Goal: Communication & Community: Answer question/provide support

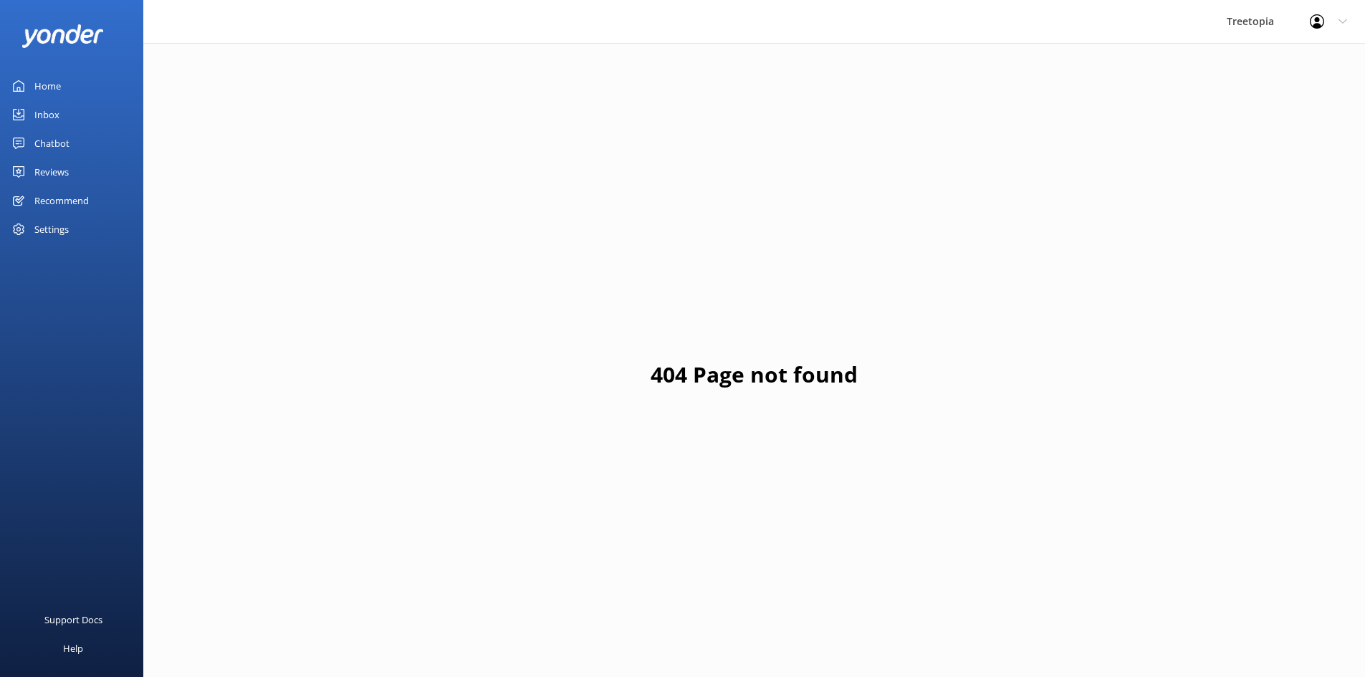
click at [91, 115] on link "Inbox" at bounding box center [71, 114] width 143 height 29
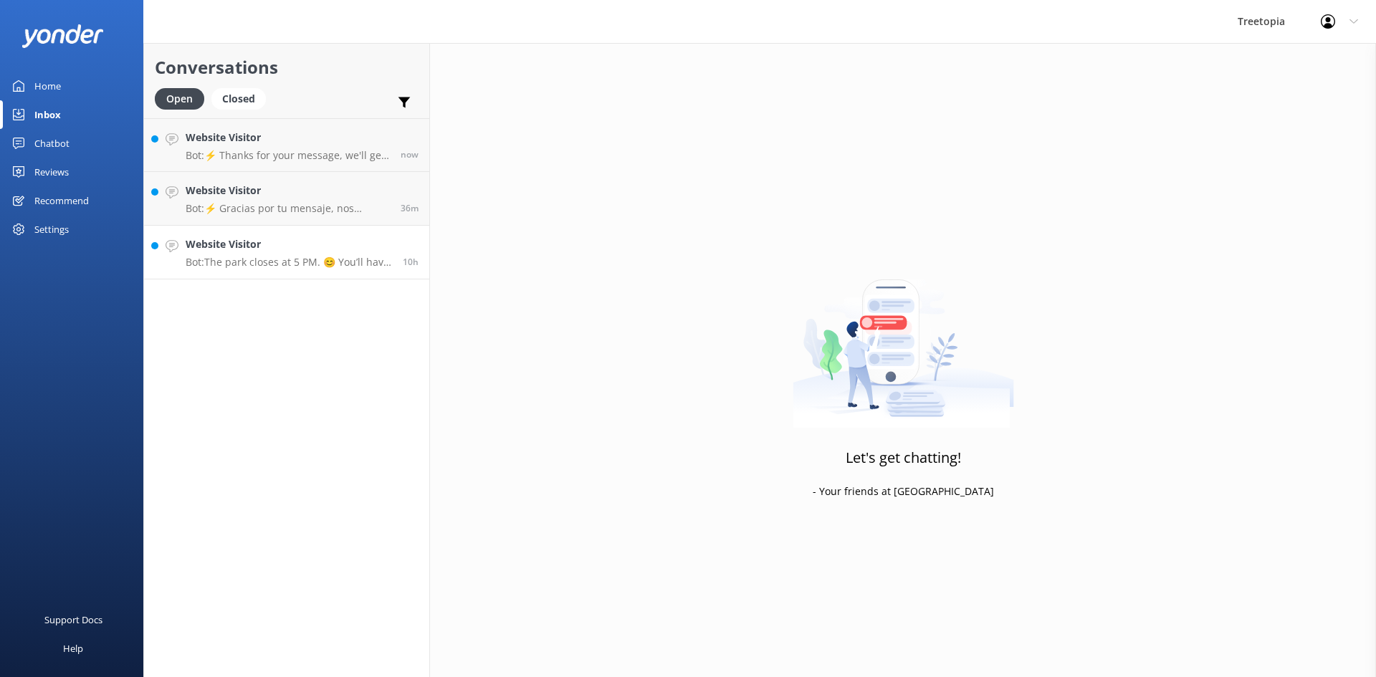
click at [354, 242] on h4 "Website Visitor" at bounding box center [289, 244] width 206 height 16
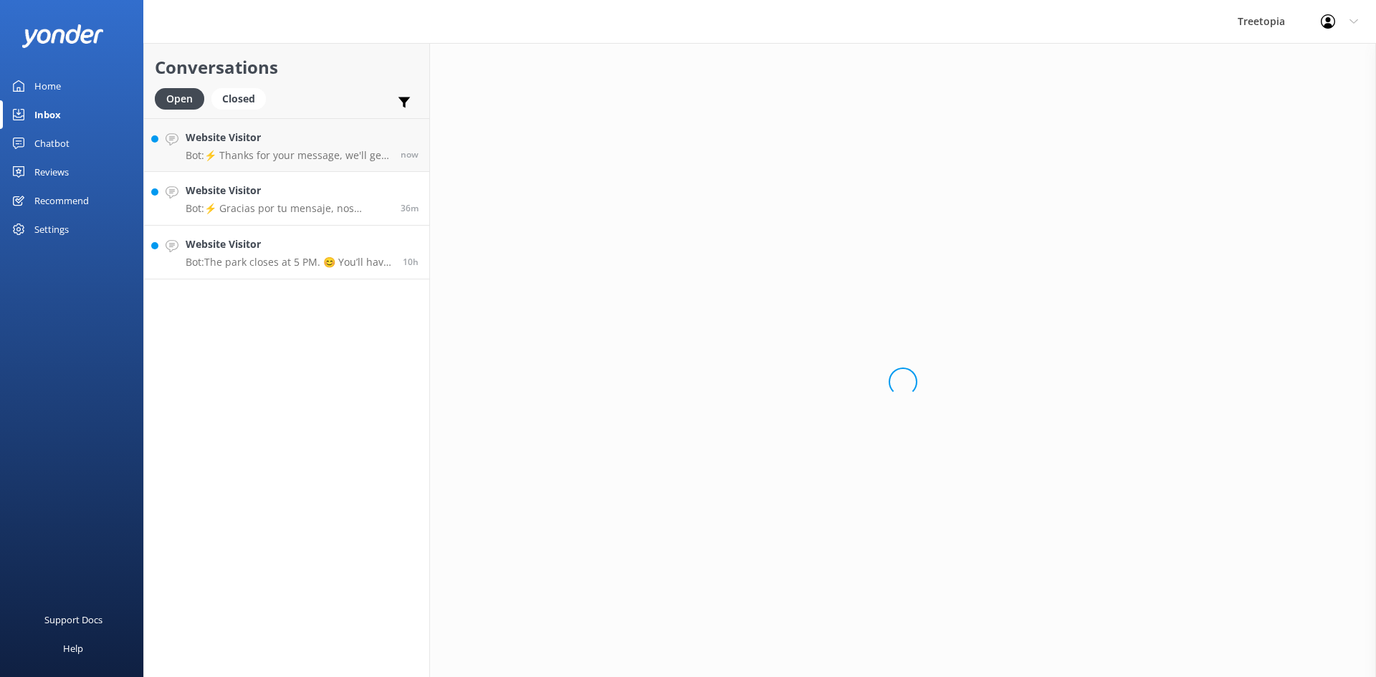
click at [342, 209] on p "Bot: ⚡ Gracias por tu mensaje, nos pondremos en contacto contigo lo antes posib…" at bounding box center [288, 208] width 204 height 13
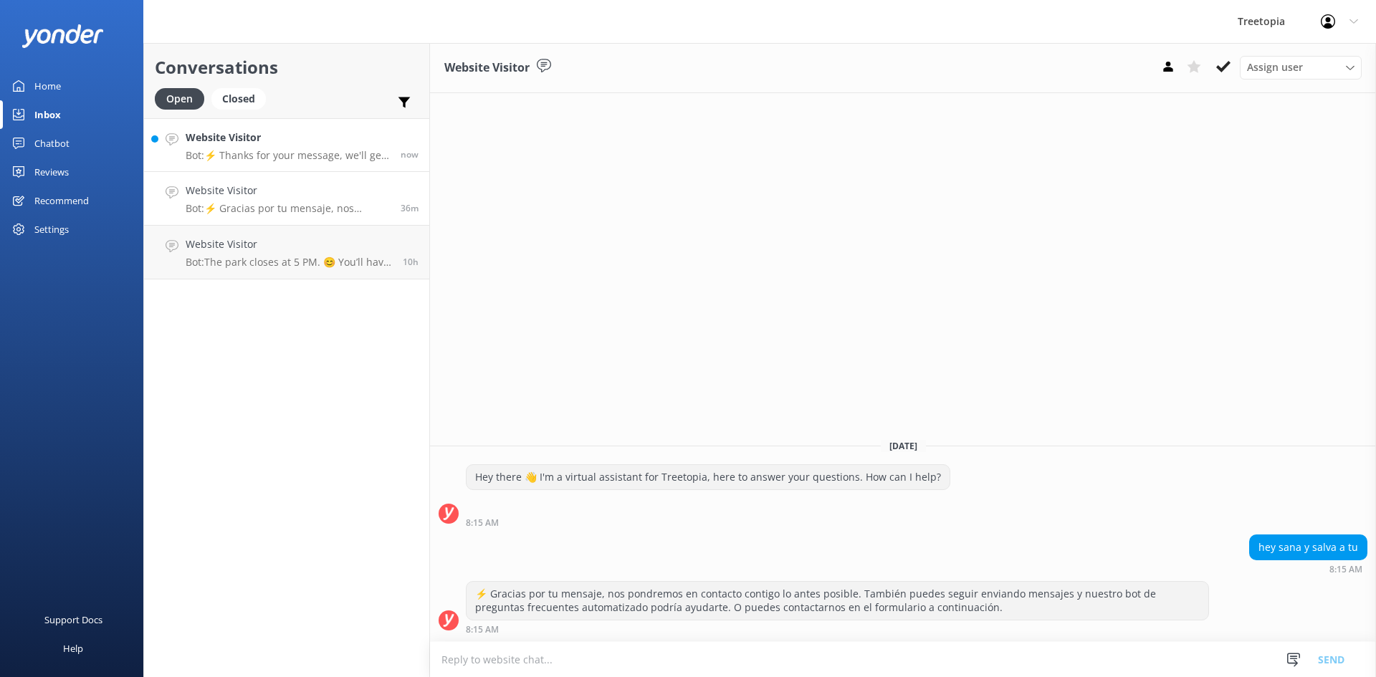
click at [299, 160] on p "Bot: ⚡ Thanks for your message, we'll get back to you as soon as we can. You're…" at bounding box center [288, 155] width 204 height 13
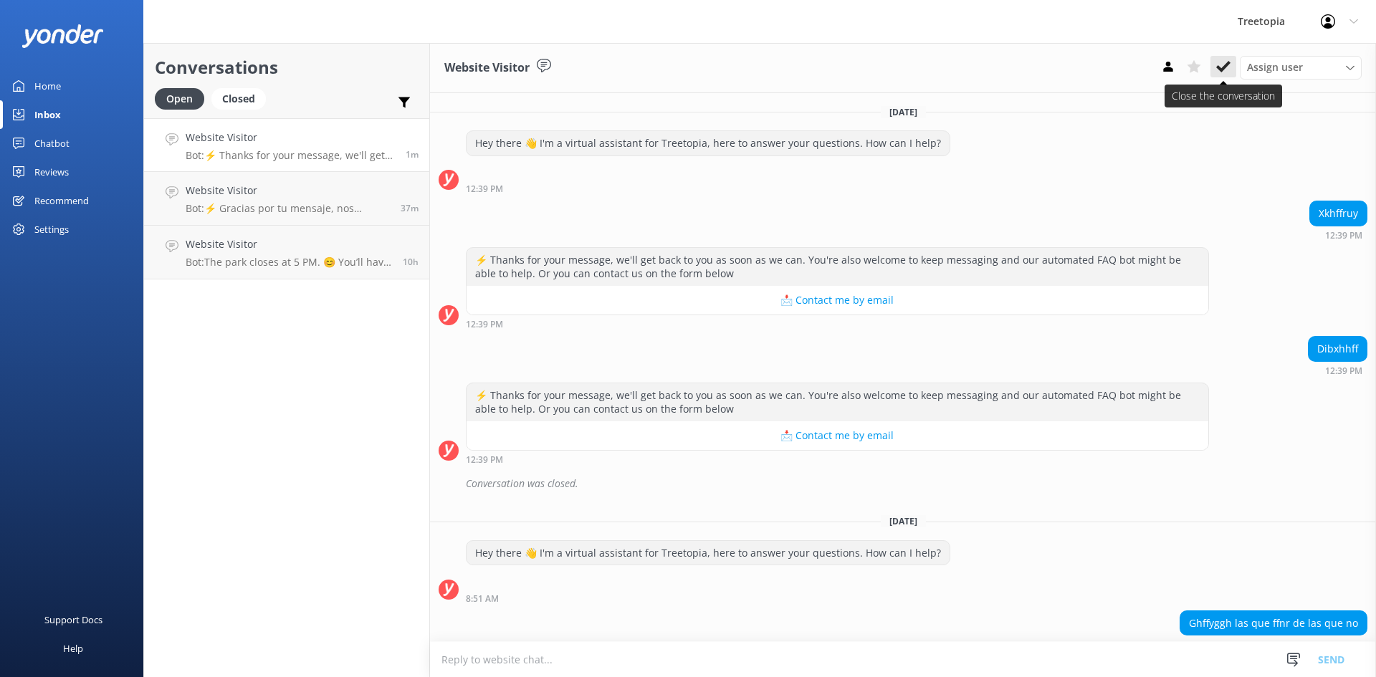
click at [1217, 64] on icon at bounding box center [1223, 66] width 14 height 14
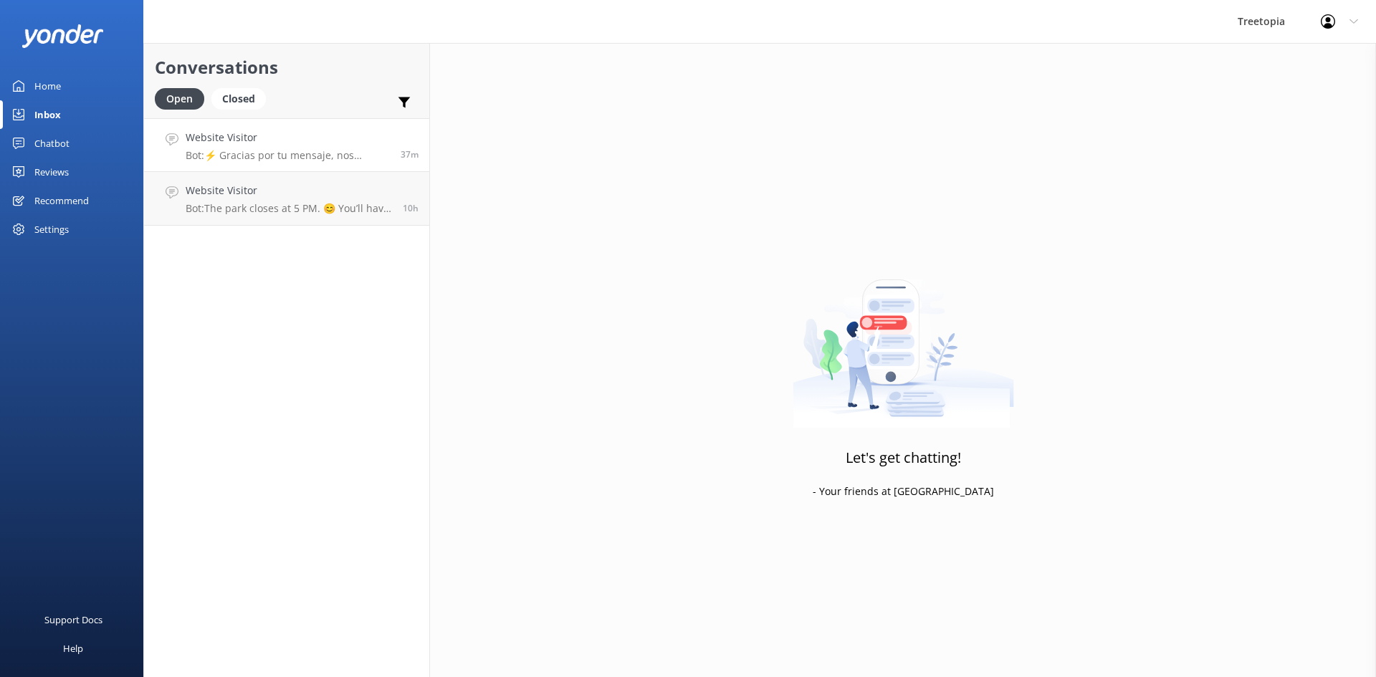
click at [328, 162] on link "Website Visitor Bot: ⚡ Gracias por tu mensaje, nos pondremos en contacto contig…" at bounding box center [286, 145] width 285 height 54
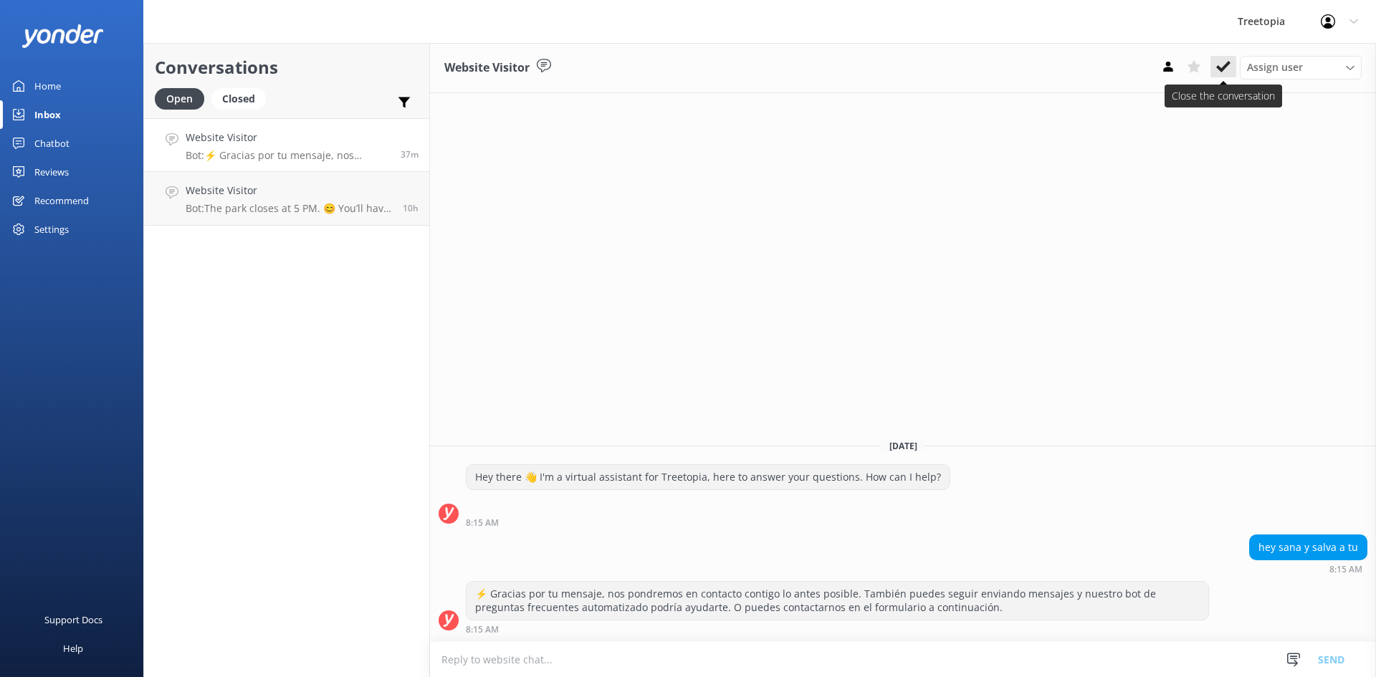
click at [1221, 62] on icon at bounding box center [1223, 66] width 14 height 14
